Goal: Task Accomplishment & Management: Manage account settings

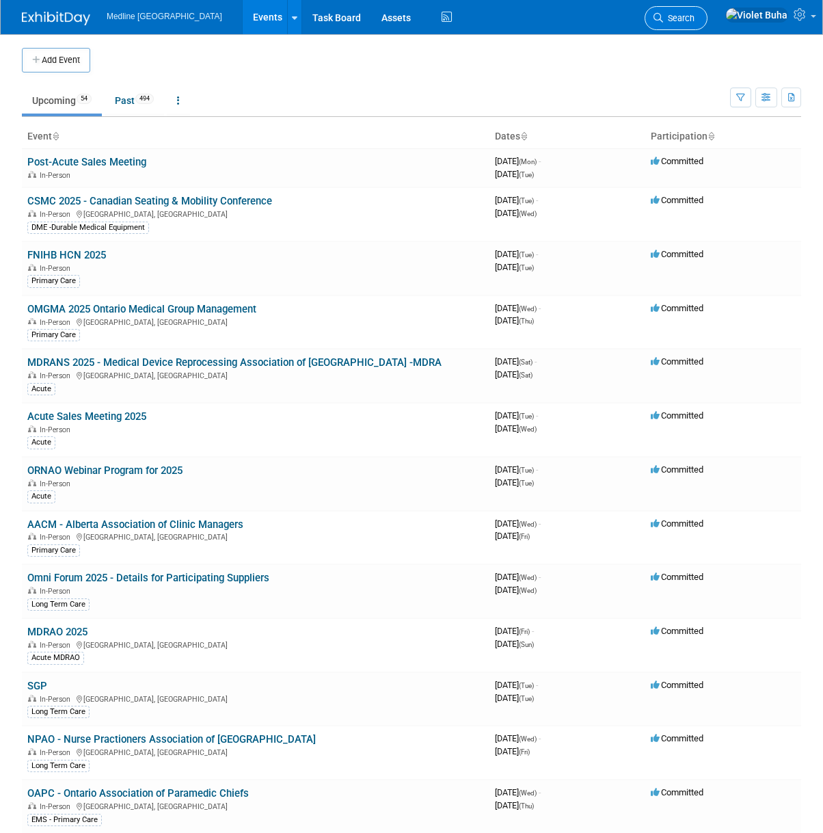
click at [705, 12] on link "Search" at bounding box center [676, 18] width 63 height 24
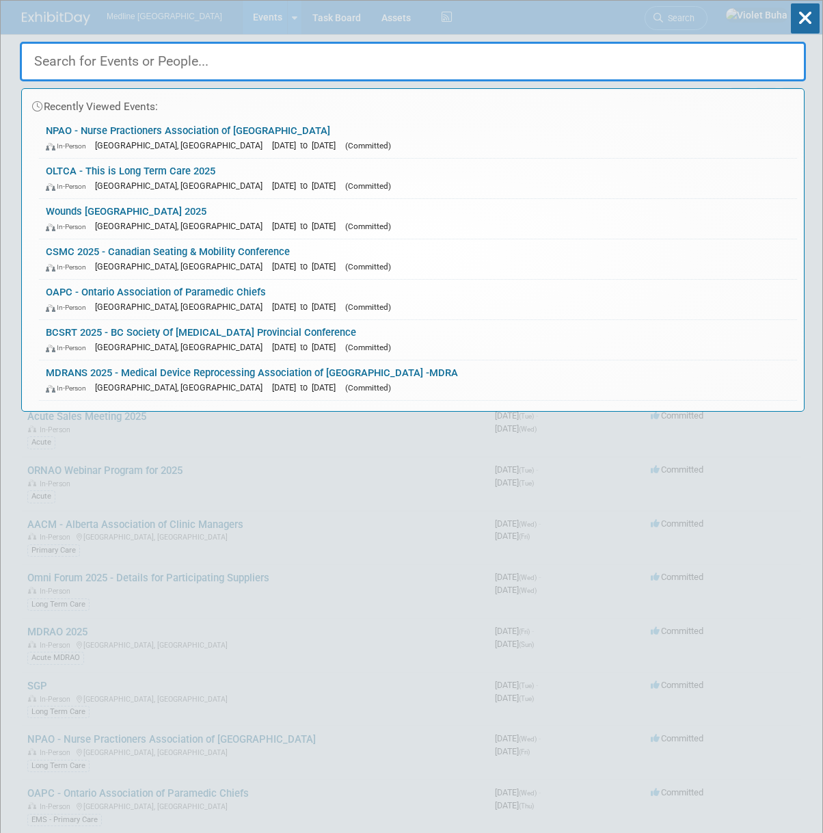
click at [181, 54] on input "text" at bounding box center [413, 62] width 786 height 40
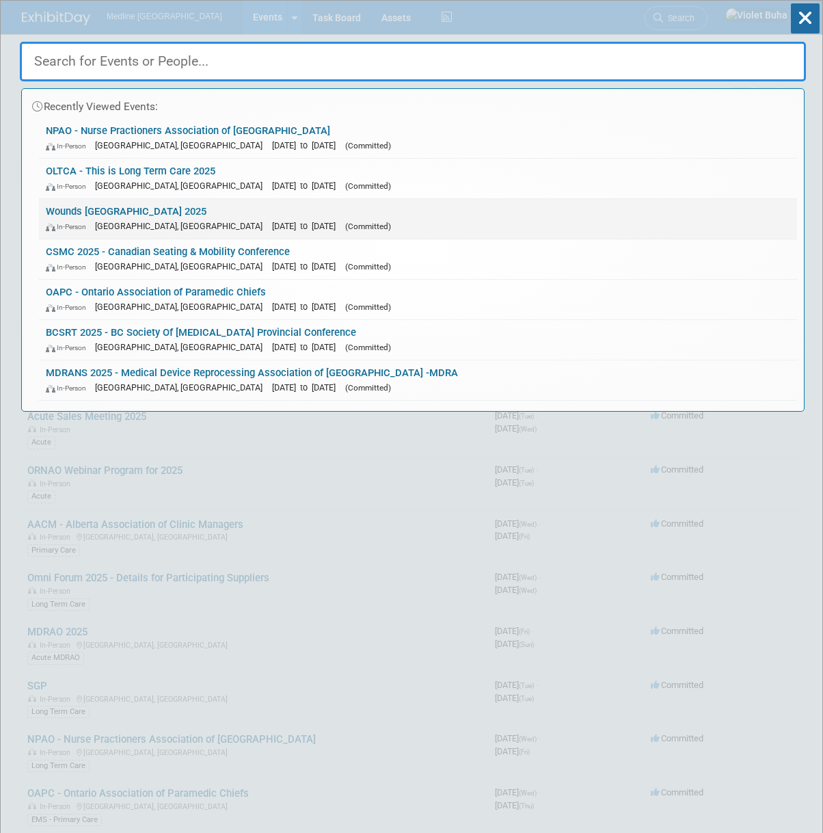
click at [127, 207] on link "Wounds Canada 2025 In-Person Toronto, Canada Oct 2, 2025 to Oct 4, 2025 (Commit…" at bounding box center [418, 219] width 758 height 40
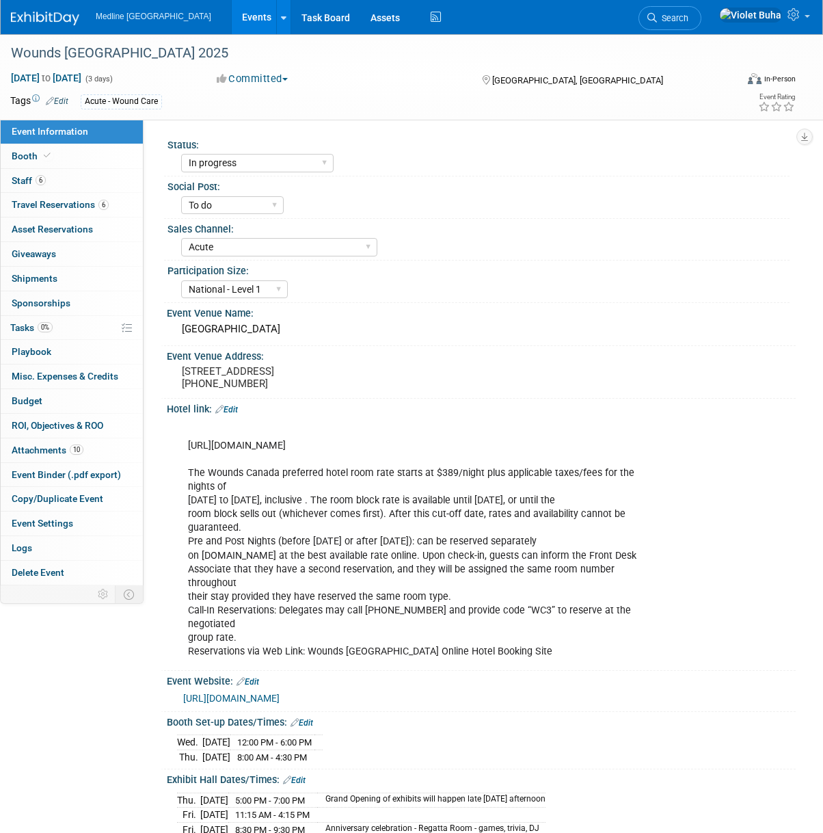
select select "In progress"
select select "To do"
select select "Acute"
select select "National - Level 1"
click at [102, 183] on link "6 Staff 6" at bounding box center [72, 181] width 142 height 24
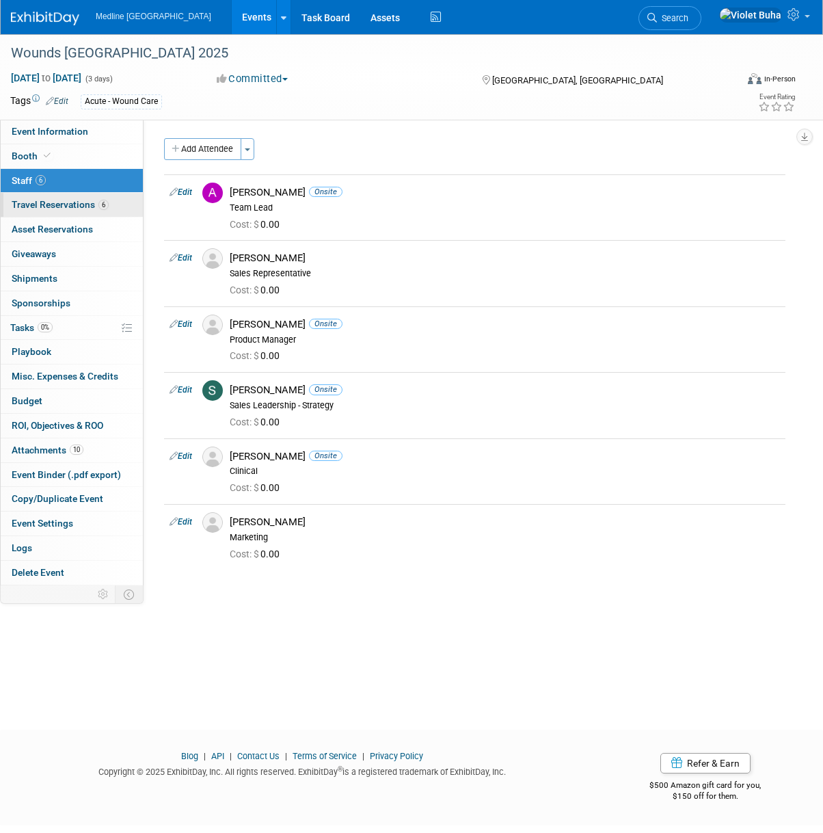
click at [90, 204] on span "Travel Reservations 6" at bounding box center [60, 204] width 97 height 11
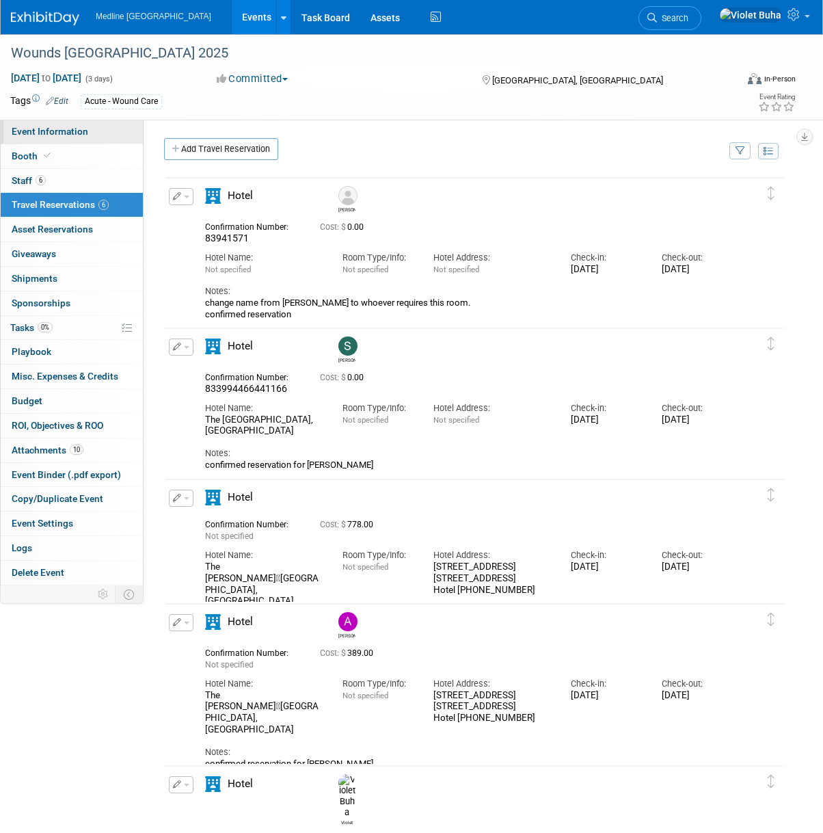
click at [71, 133] on span "Event Information" at bounding box center [50, 131] width 77 height 11
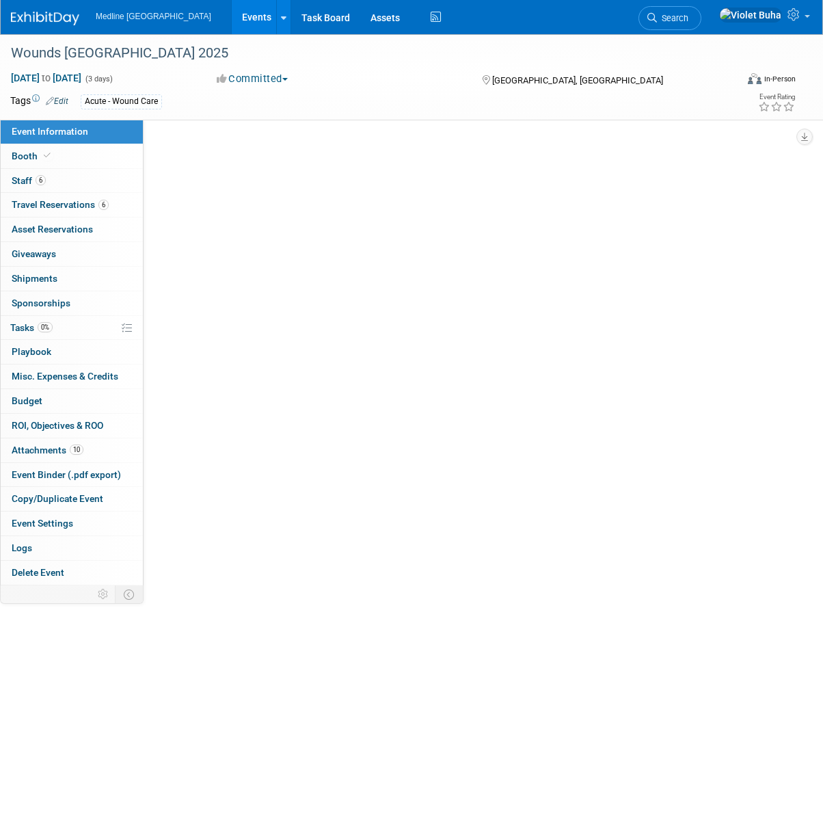
select select "In progress"
select select "To do"
select select "Acute"
select select "National - Level 1"
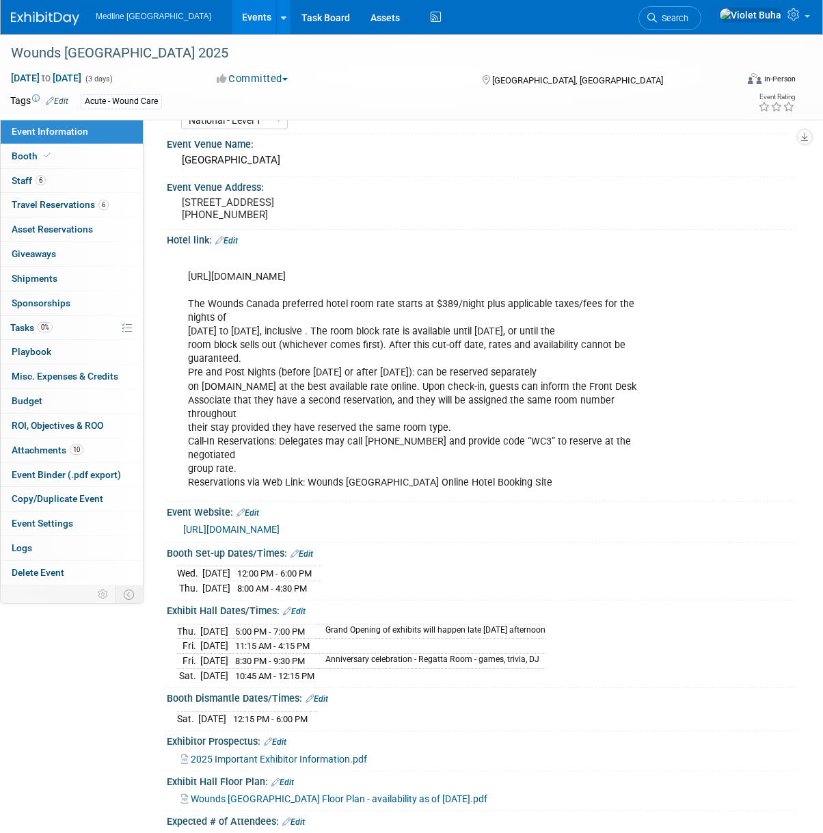
scroll to position [170, 0]
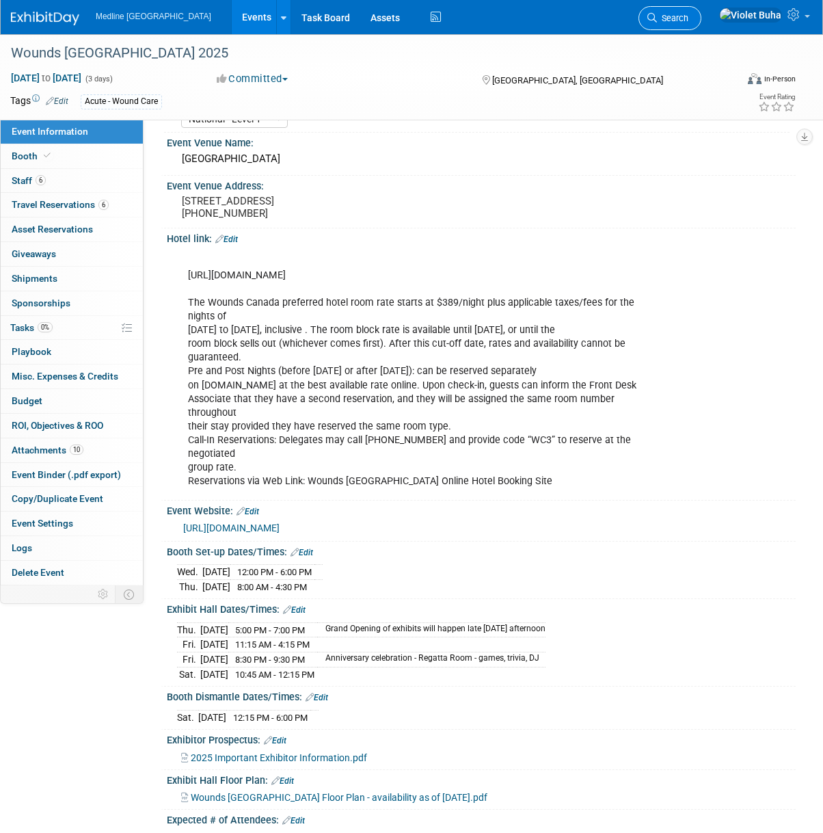
click at [689, 13] on span "Search" at bounding box center [672, 18] width 31 height 10
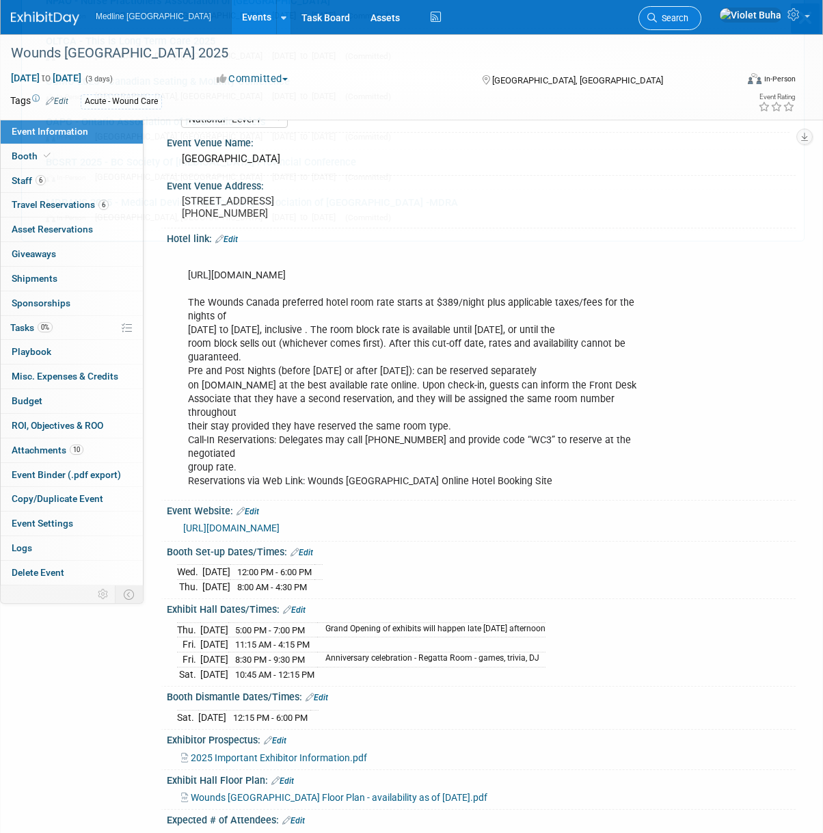
scroll to position [0, 0]
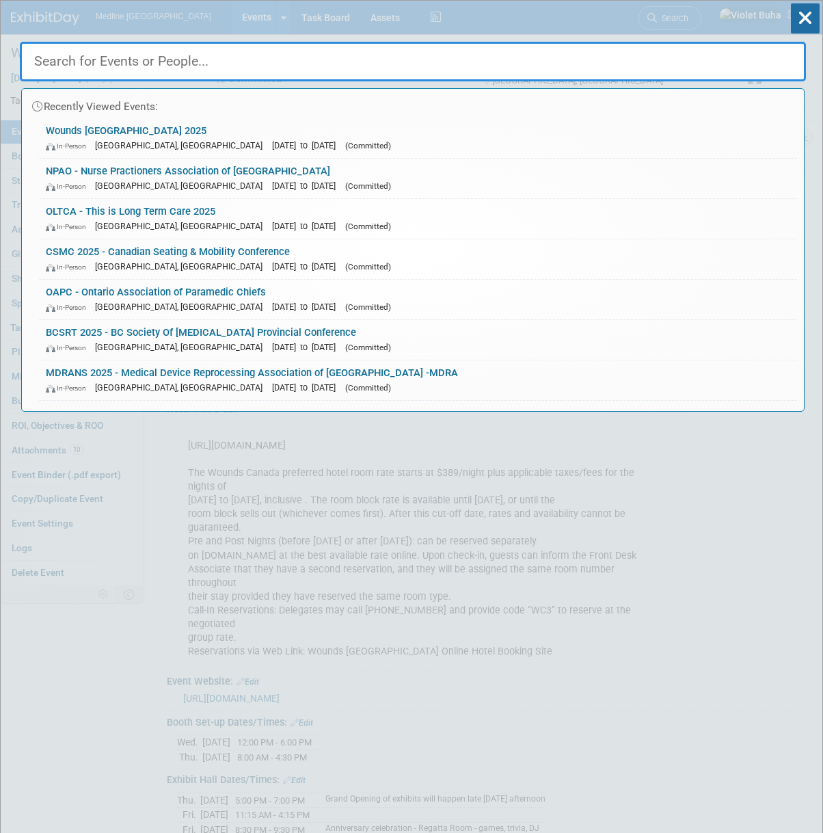
click at [248, 57] on input "text" at bounding box center [413, 62] width 786 height 40
click at [151, 172] on link "NPAO - Nurse Practioners Association of Ontario In-Person Toronto, Canada Sep 2…" at bounding box center [418, 179] width 758 height 40
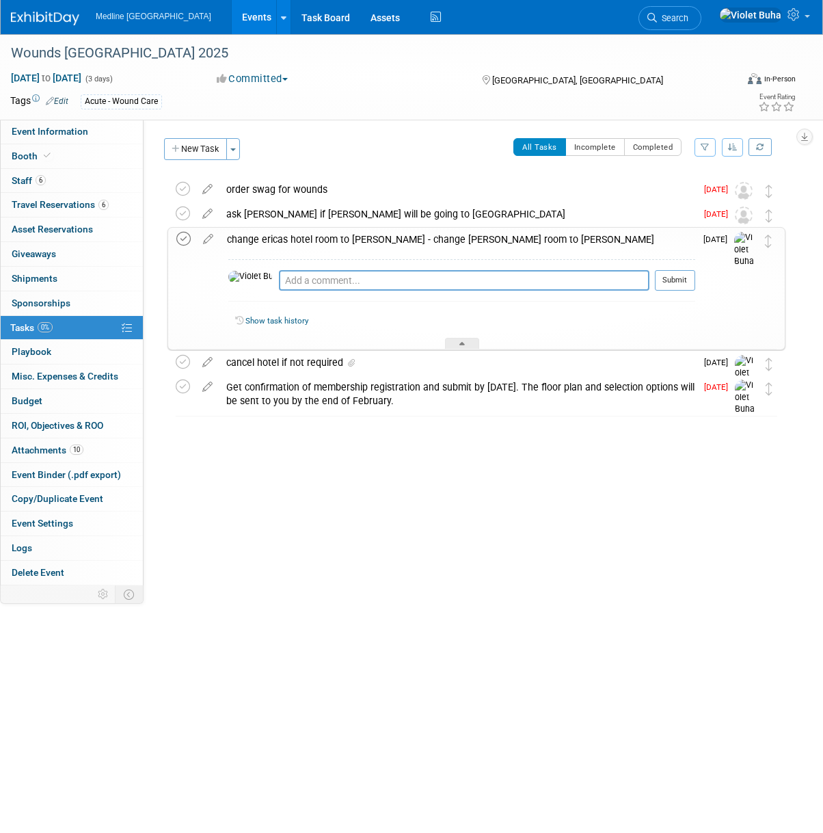
click at [181, 238] on icon at bounding box center [183, 239] width 14 height 14
click at [185, 362] on icon at bounding box center [183, 362] width 14 height 14
click at [185, 384] on icon at bounding box center [183, 387] width 14 height 14
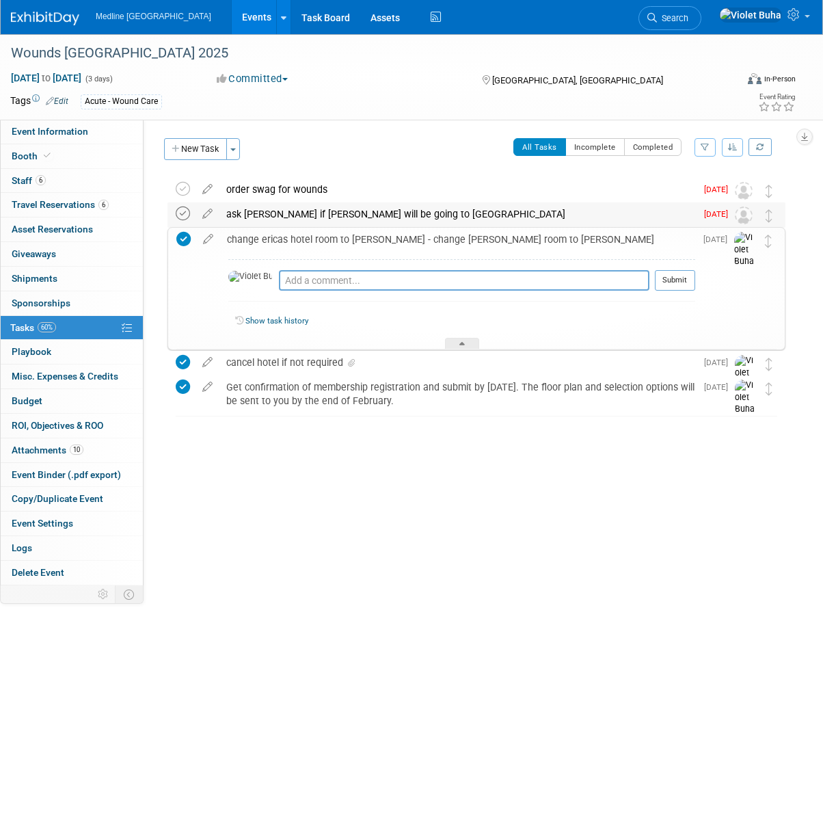
click at [186, 215] on icon at bounding box center [183, 214] width 14 height 14
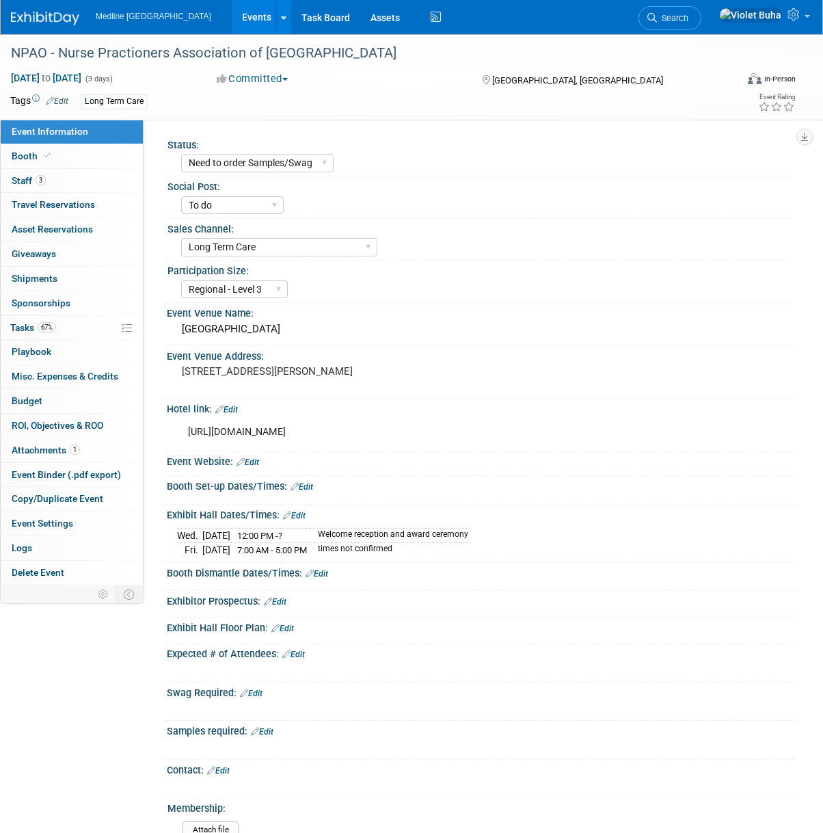
select select "Need to order Samples/Swag"
select select "To do"
select select "Long Term Care"
select select "Regional - Level 3"
click at [58, 181] on link "3 Staff 3" at bounding box center [72, 181] width 142 height 24
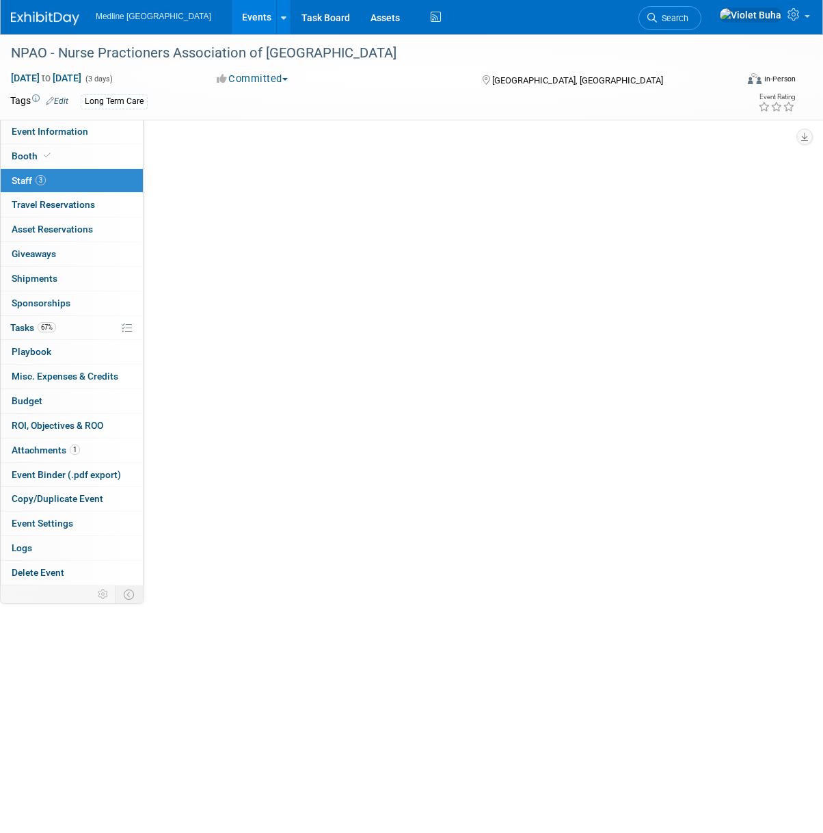
click at [58, 181] on link "3 Staff 3" at bounding box center [72, 181] width 142 height 24
